Goal: Task Accomplishment & Management: Complete application form

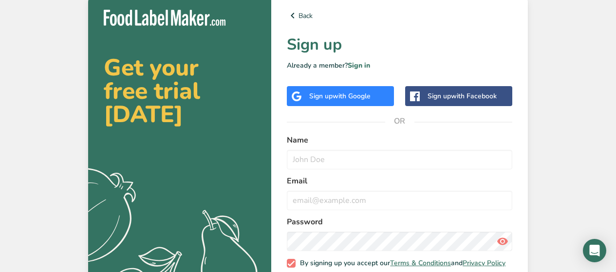
click at [343, 99] on span "with Google" at bounding box center [352, 96] width 38 height 9
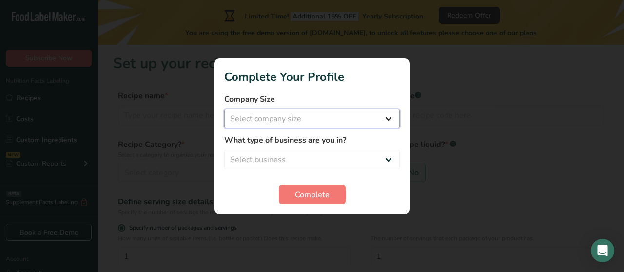
click at [388, 119] on select "Select company size Fewer than 10 Employees 10 to 50 Employees 51 to 500 Employ…" at bounding box center [311, 118] width 175 height 19
select select "1"
click at [224, 109] on select "Select company size Fewer than 10 Employees 10 to 50 Employees 51 to 500 Employ…" at bounding box center [311, 118] width 175 height 19
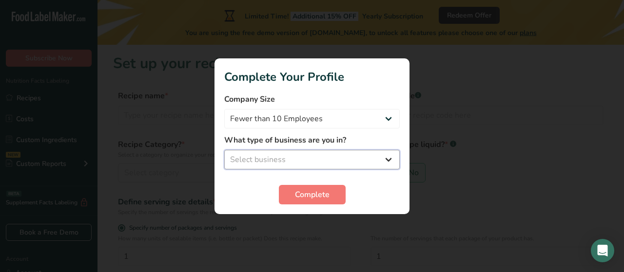
click at [390, 160] on select "Select business Packaged Food Manufacturer Restaurant & Cafe Bakery Meal Plans …" at bounding box center [311, 159] width 175 height 19
select select "3"
click at [224, 150] on select "Select business Packaged Food Manufacturer Restaurant & Cafe Bakery Meal Plans …" at bounding box center [311, 159] width 175 height 19
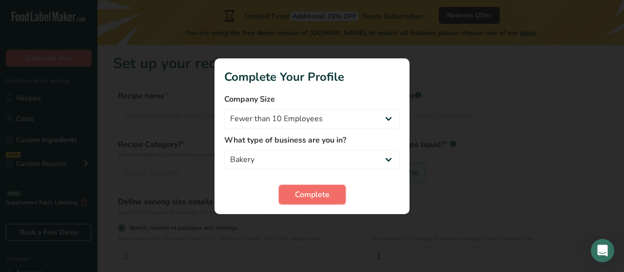
click at [317, 196] on span "Complete" at bounding box center [312, 195] width 35 height 12
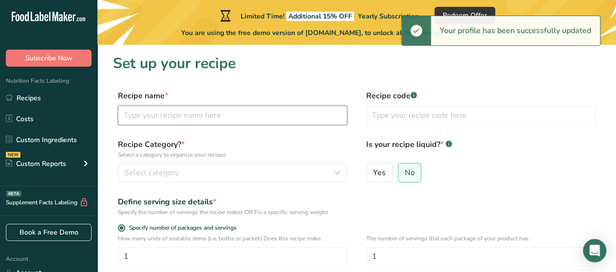
click at [125, 114] on input "text" at bounding box center [233, 115] width 230 height 19
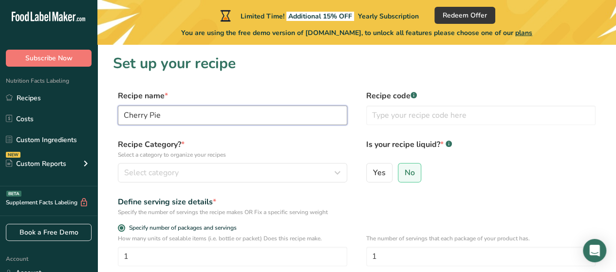
type input "Cherry Pie"
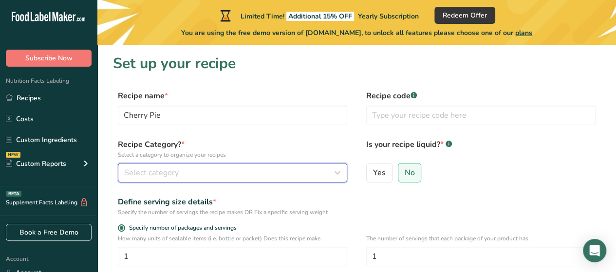
click at [337, 174] on icon "button" at bounding box center [338, 173] width 12 height 18
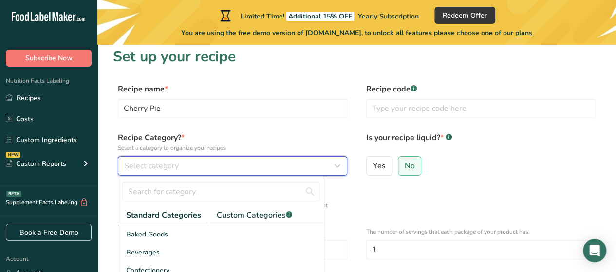
scroll to position [49, 0]
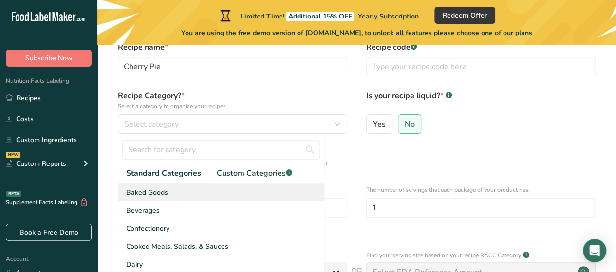
click at [154, 192] on span "Baked Goods" at bounding box center [147, 193] width 42 height 10
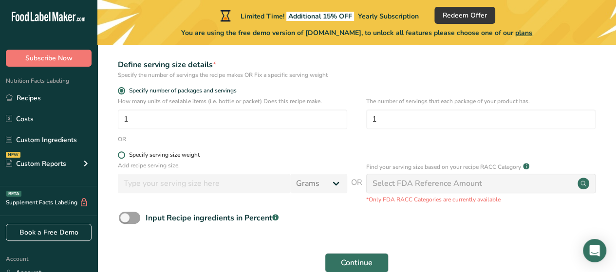
scroll to position [146, 0]
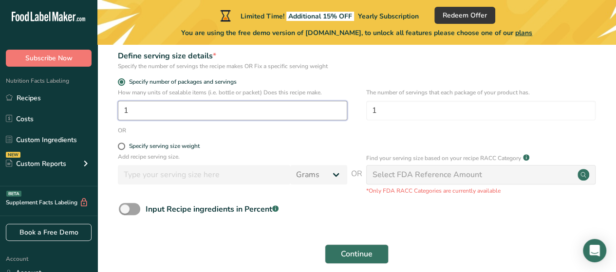
drag, startPoint x: 130, startPoint y: 109, endPoint x: 109, endPoint y: 110, distance: 21.0
click at [109, 110] on section "Set up your recipe Recipe name * Cherry Pie Recipe code .a-a{fill:#347362;}.b-a…" at bounding box center [356, 92] width 519 height 387
type input "5"
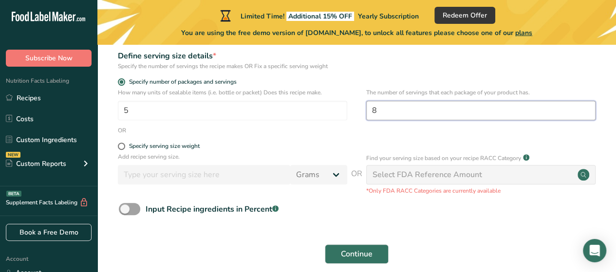
type input "8"
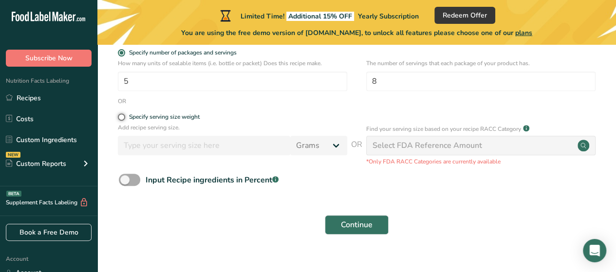
scroll to position [190, 0]
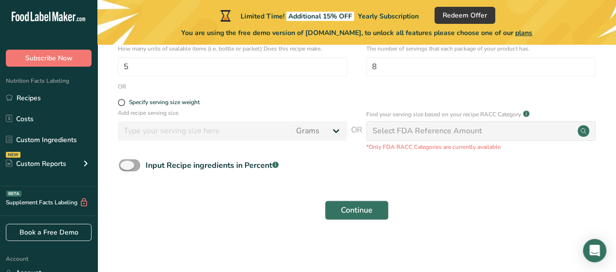
click at [129, 164] on span at bounding box center [129, 165] width 21 height 12
click at [125, 164] on input "Input Recipe ingredients in Percent .a-a{fill:#347362;}.b-a{fill:#fff;}" at bounding box center [122, 165] width 6 height 6
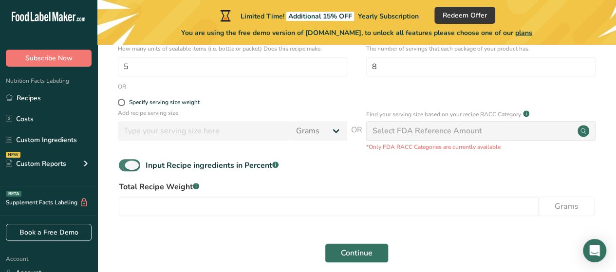
click at [129, 164] on span at bounding box center [129, 165] width 21 height 12
click at [125, 164] on input "Input Recipe ingredients in Percent .a-a{fill:#347362;}.b-a{fill:#fff;}" at bounding box center [122, 165] width 6 height 6
checkbox input "false"
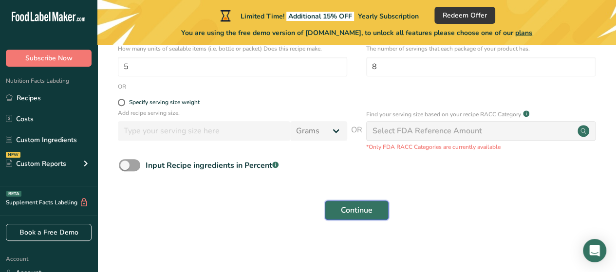
click at [355, 208] on span "Continue" at bounding box center [357, 211] width 32 height 12
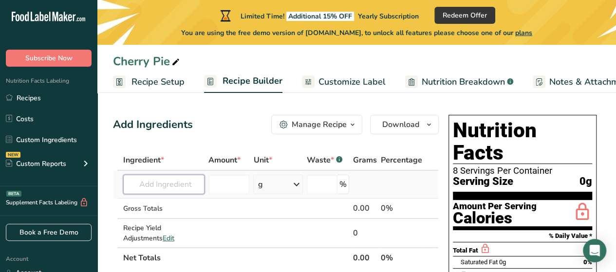
click at [139, 183] on input "text" at bounding box center [163, 184] width 81 height 19
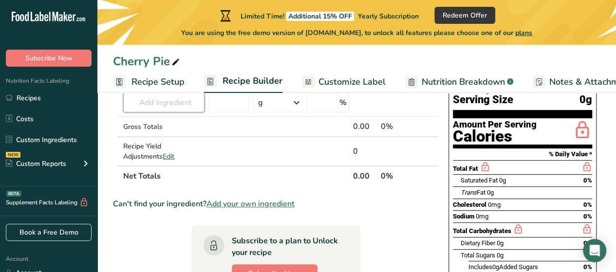
scroll to position [97, 0]
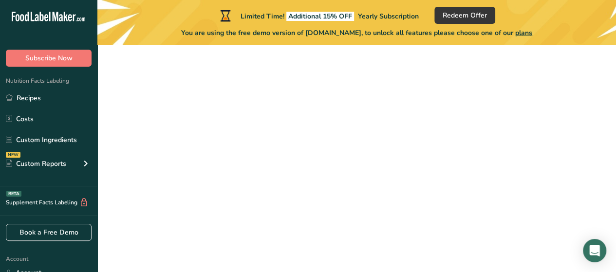
scroll to position [190, 0]
